Goal: Task Accomplishment & Management: Manage account settings

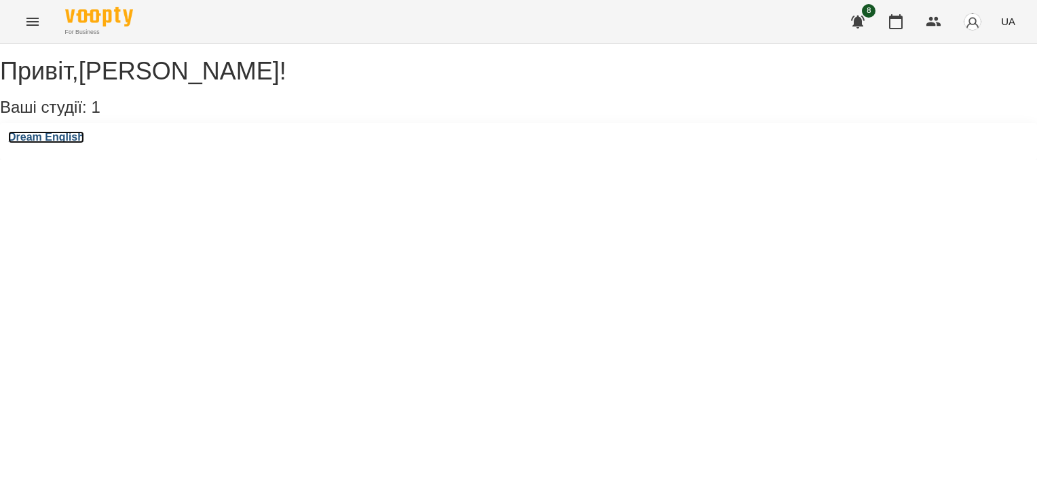
click at [74, 143] on h3 "Dream English" at bounding box center [46, 137] width 76 height 12
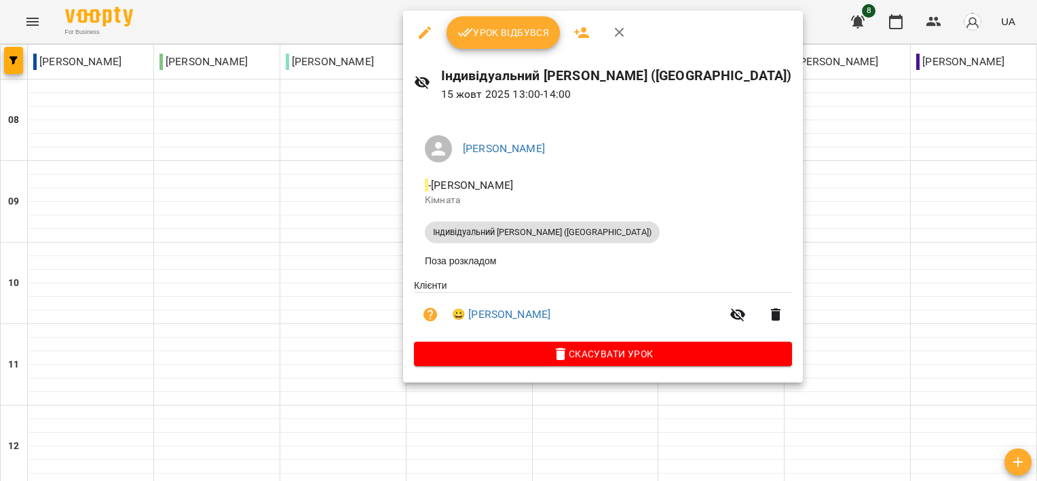
click at [496, 26] on span "Урок відбувся" at bounding box center [504, 32] width 92 height 16
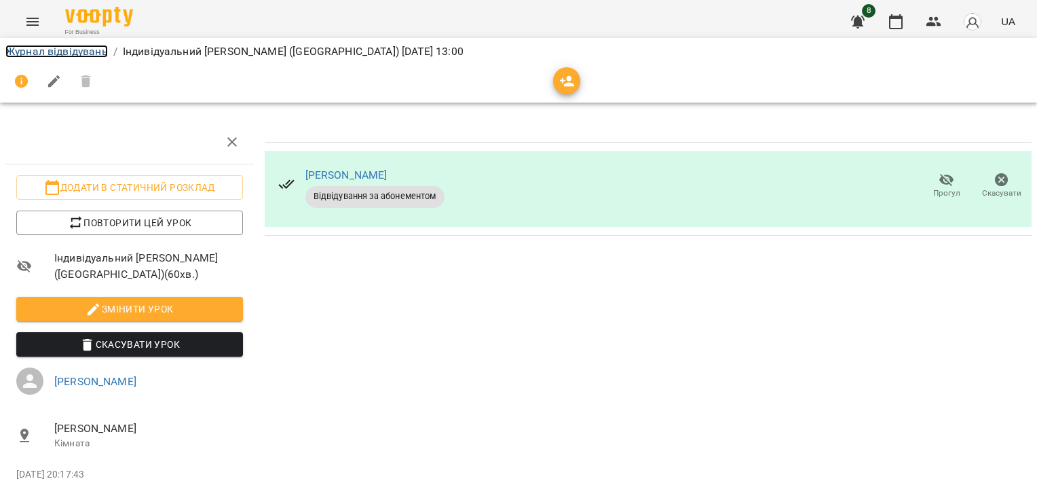
click at [46, 49] on link "Журнал відвідувань" at bounding box center [56, 51] width 103 height 13
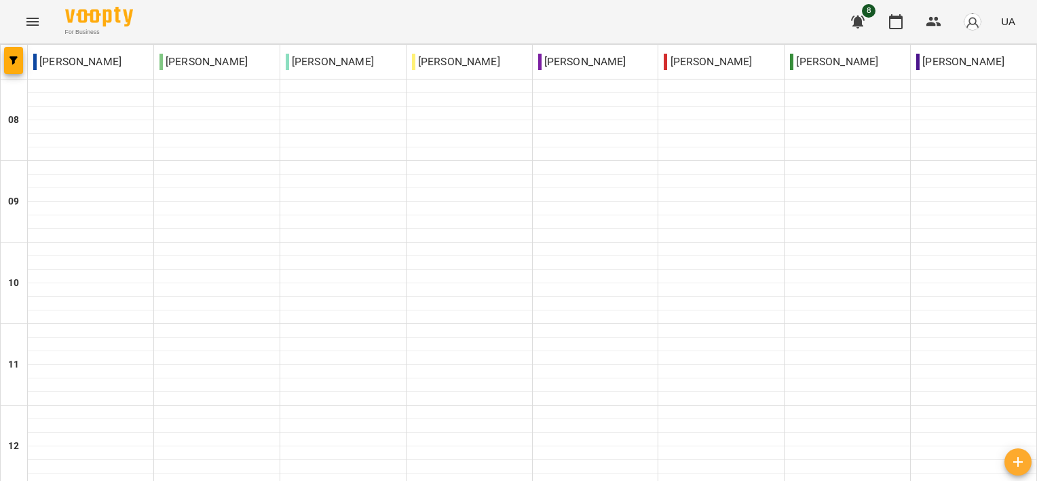
scroll to position [910, 0]
